Goal: Task Accomplishment & Management: Manage account settings

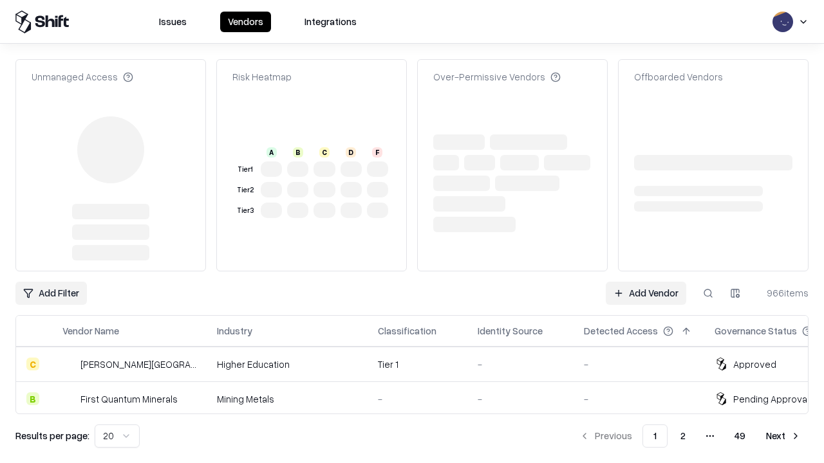
click at [646, 282] on link "Add Vendor" at bounding box center [646, 293] width 80 height 23
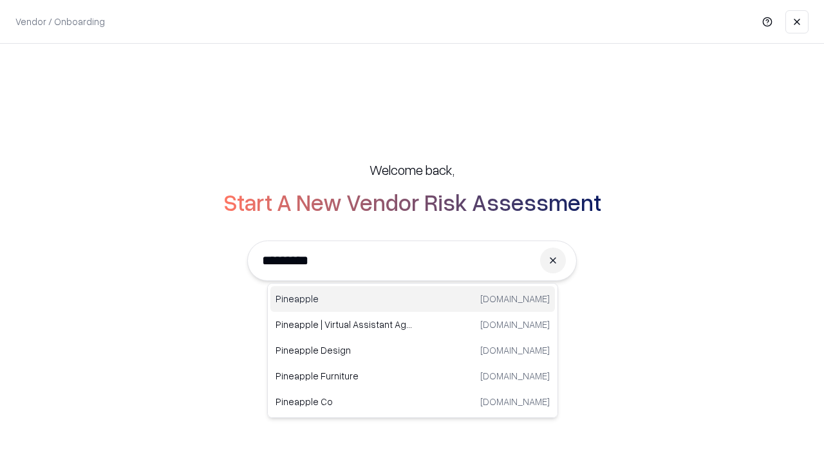
click at [413, 299] on div "Pineapple [DOMAIN_NAME]" at bounding box center [412, 299] width 284 height 26
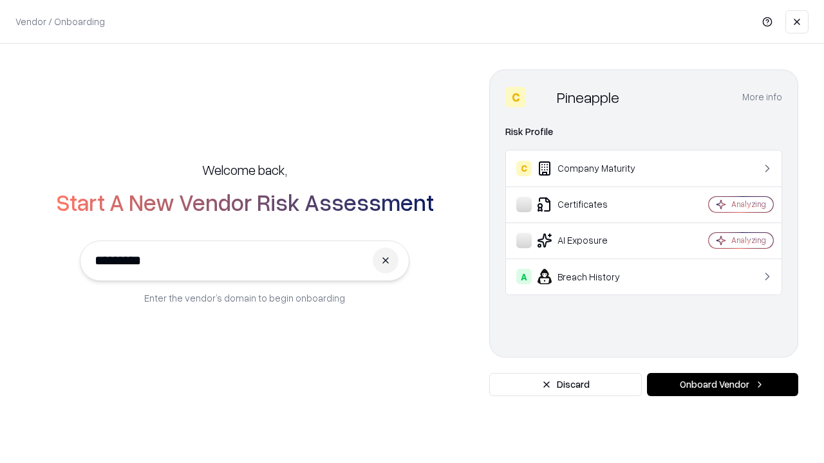
type input "*********"
click at [722, 385] on button "Onboard Vendor" at bounding box center [722, 384] width 151 height 23
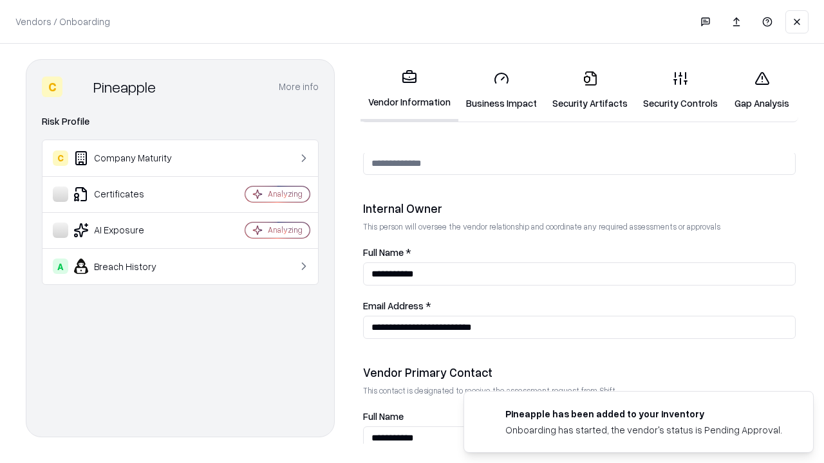
scroll to position [667, 0]
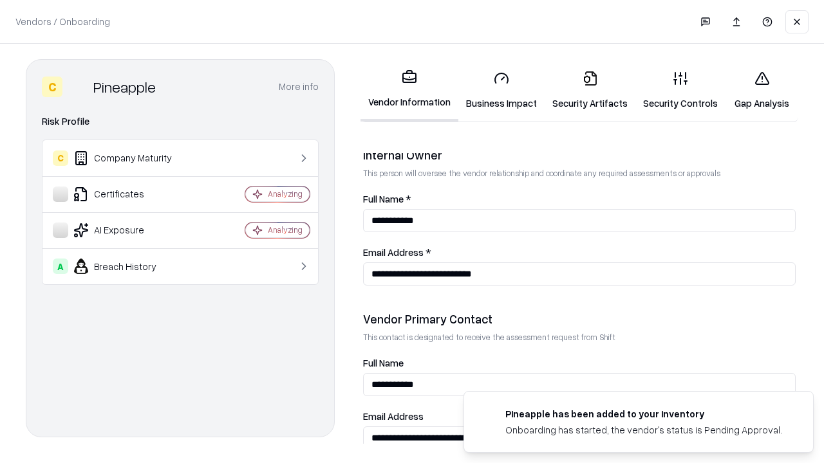
click at [590, 90] on link "Security Artifacts" at bounding box center [589, 90] width 91 height 60
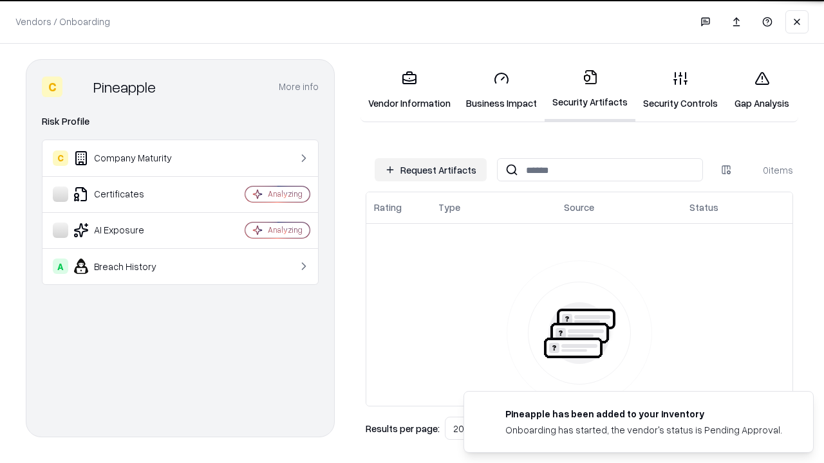
click at [431, 170] on button "Request Artifacts" at bounding box center [431, 169] width 112 height 23
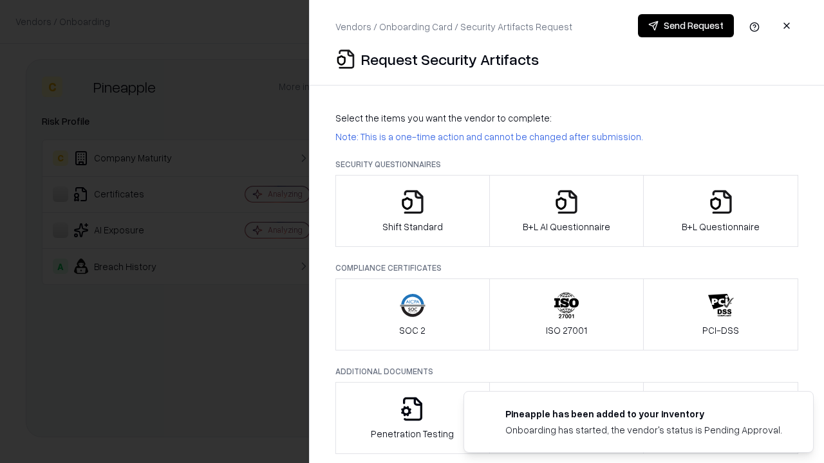
click at [720, 211] on icon "button" at bounding box center [721, 202] width 26 height 26
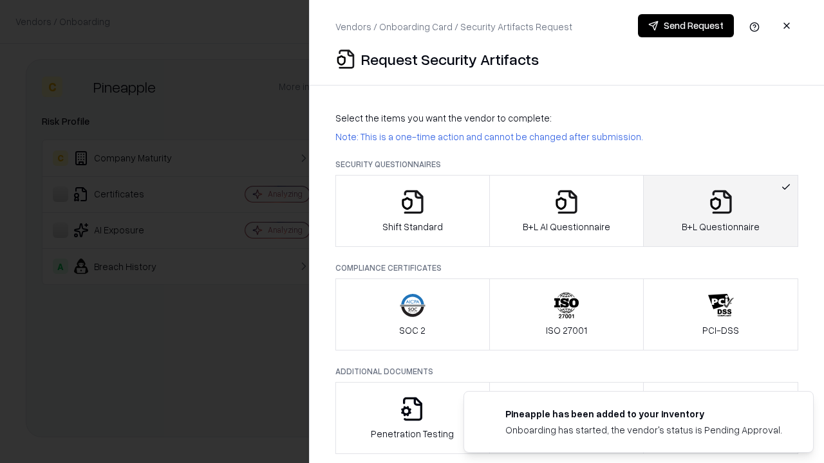
click at [566, 211] on icon "button" at bounding box center [566, 202] width 26 height 26
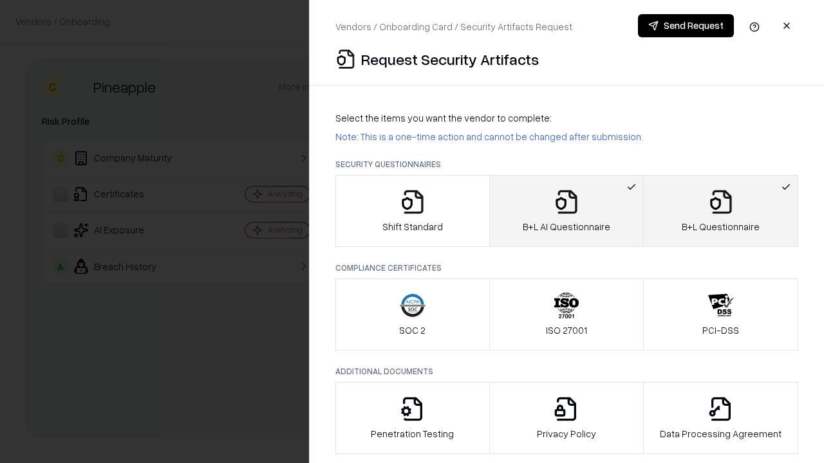
click at [685, 26] on button "Send Request" at bounding box center [686, 25] width 96 height 23
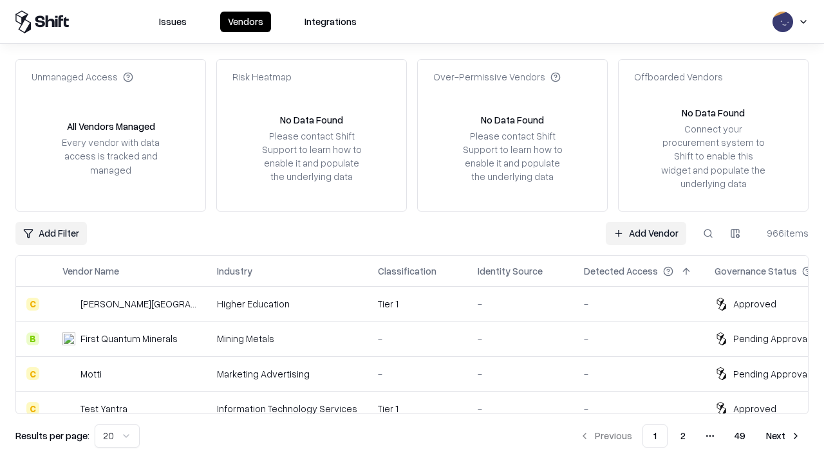
click at [708, 233] on button at bounding box center [707, 233] width 23 height 23
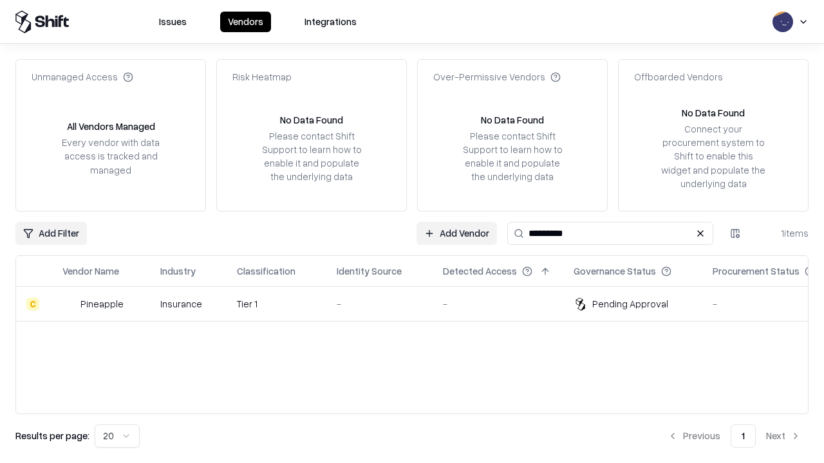
type input "*********"
click at [420, 304] on div "-" at bounding box center [380, 304] width 86 height 14
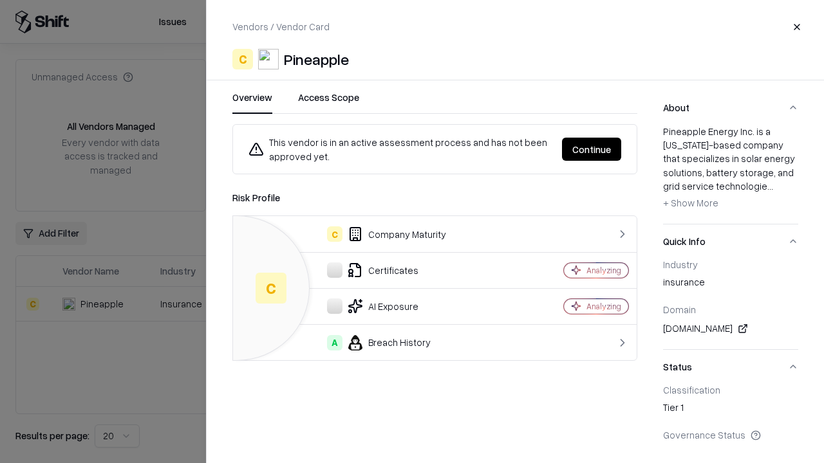
click at [591, 149] on button "Continue" at bounding box center [591, 149] width 59 height 23
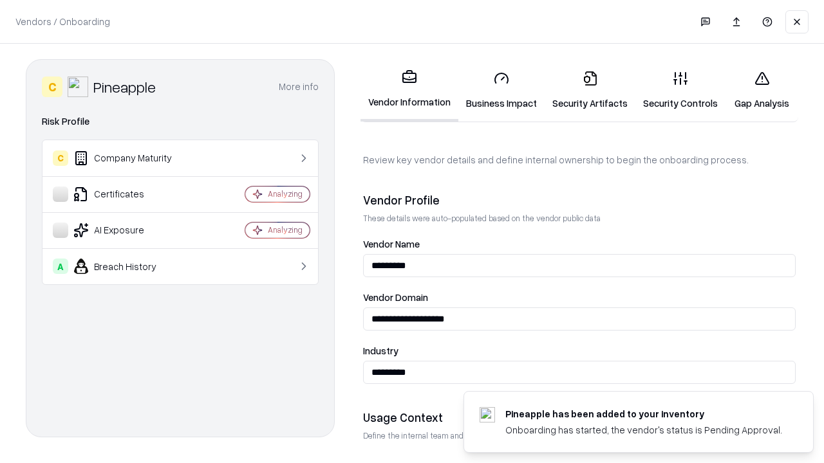
click at [590, 90] on link "Security Artifacts" at bounding box center [589, 90] width 91 height 60
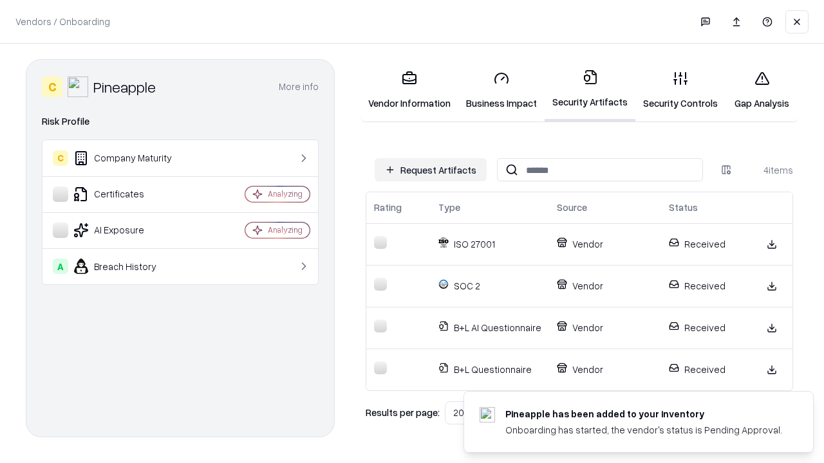
click at [761, 90] on link "Gap Analysis" at bounding box center [761, 90] width 73 height 60
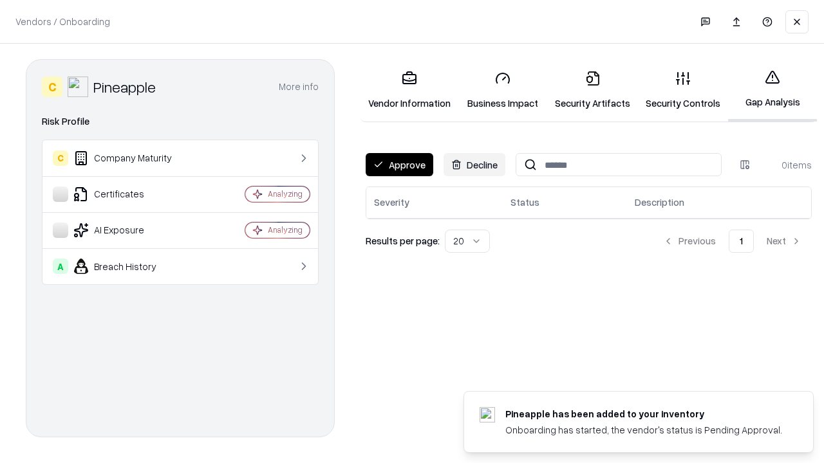
click at [399, 165] on button "Approve" at bounding box center [400, 164] width 68 height 23
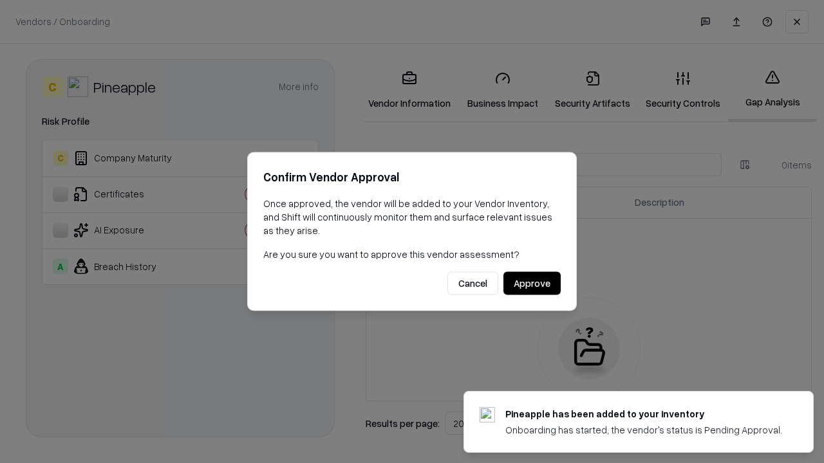
click at [532, 283] on button "Approve" at bounding box center [531, 283] width 57 height 23
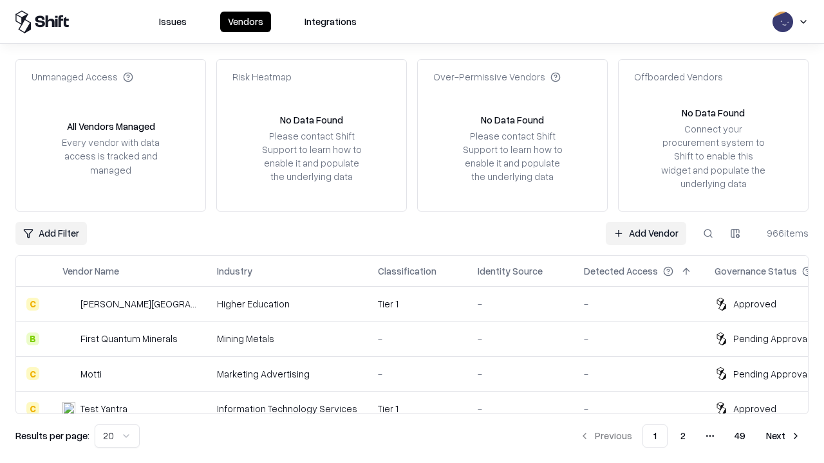
type input "*********"
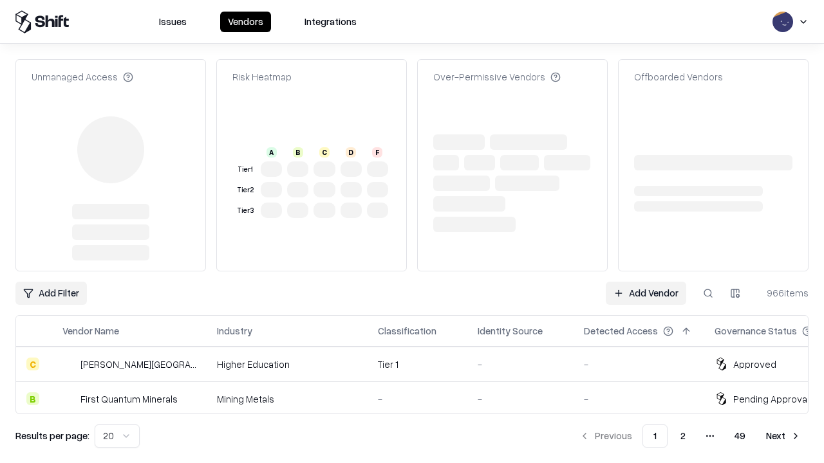
click at [646, 282] on link "Add Vendor" at bounding box center [646, 293] width 80 height 23
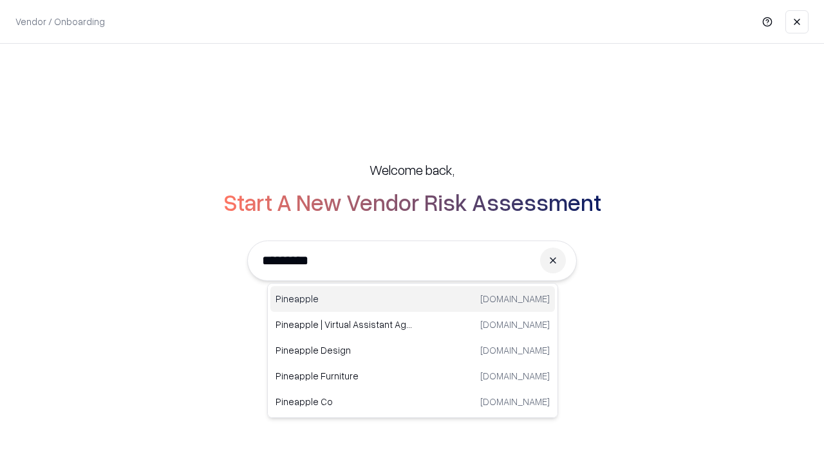
click at [413, 299] on div "Pineapple pineappleenergy.com" at bounding box center [412, 299] width 284 height 26
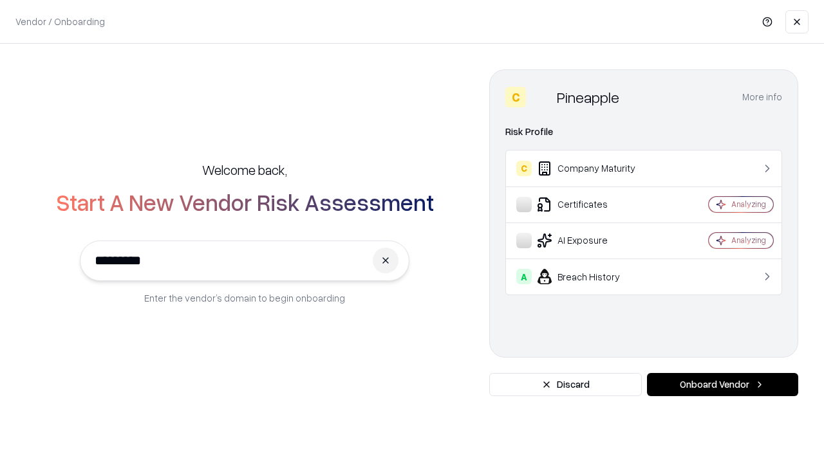
type input "*********"
click at [722, 385] on button "Onboard Vendor" at bounding box center [722, 384] width 151 height 23
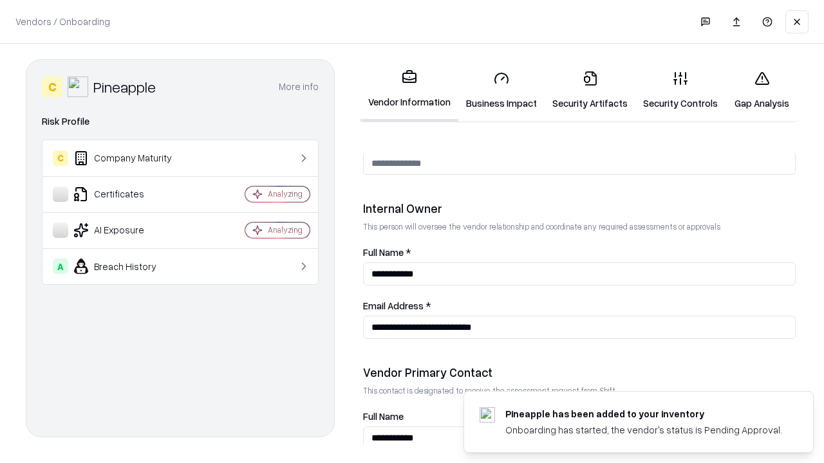
scroll to position [667, 0]
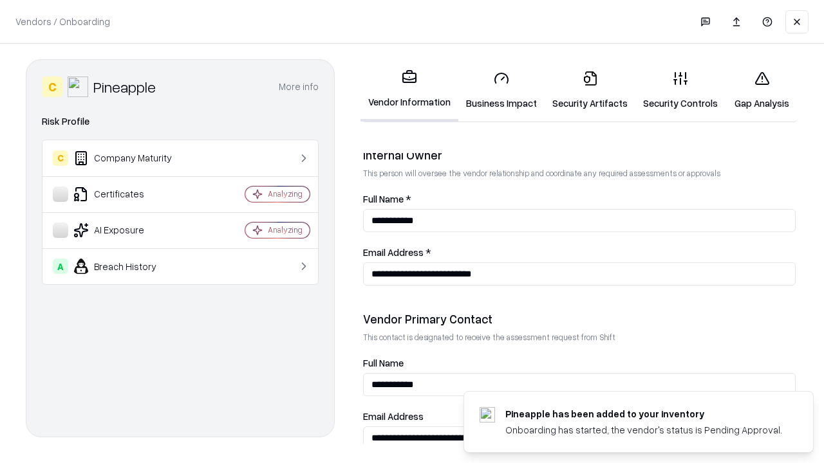
click at [761, 90] on link "Gap Analysis" at bounding box center [761, 90] width 73 height 60
